Goal: Transaction & Acquisition: Purchase product/service

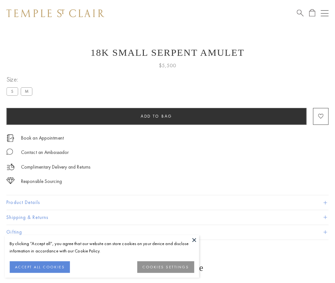
scroll to position [26, 0]
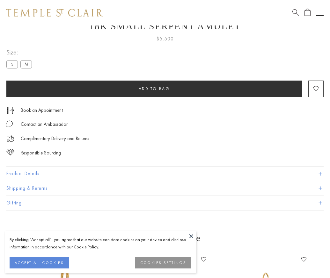
click at [154, 89] on span "Add to bag" at bounding box center [154, 88] width 31 height 5
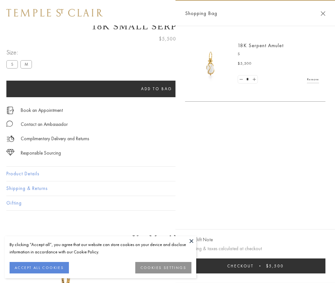
click at [255, 266] on button "Checkout $5,500" at bounding box center [255, 266] width 140 height 15
